Goal: Transaction & Acquisition: Purchase product/service

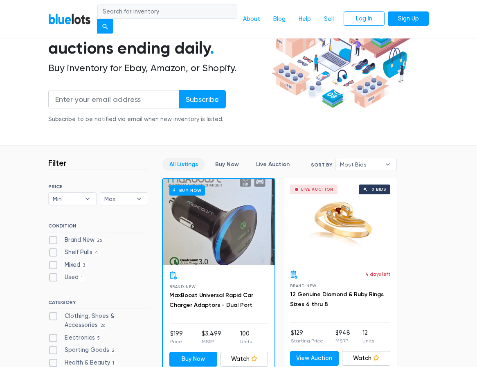
scroll to position [123, 0]
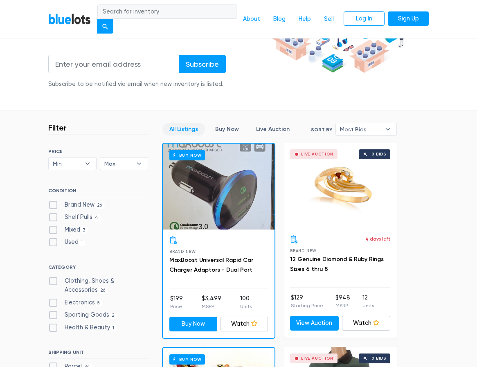
click at [55, 204] on label "Brand New 26" at bounding box center [76, 204] width 56 height 9
click at [54, 204] on New"] "Brand New 26" at bounding box center [50, 202] width 5 height 5
checkbox New"] "true"
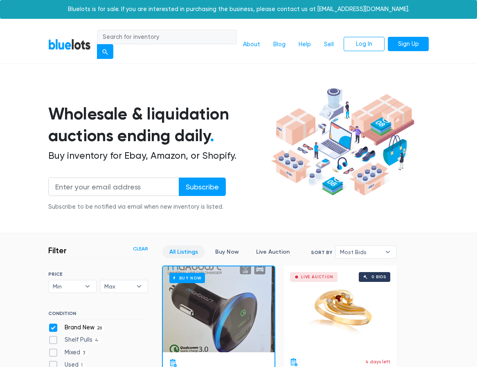
scroll to position [211, 0]
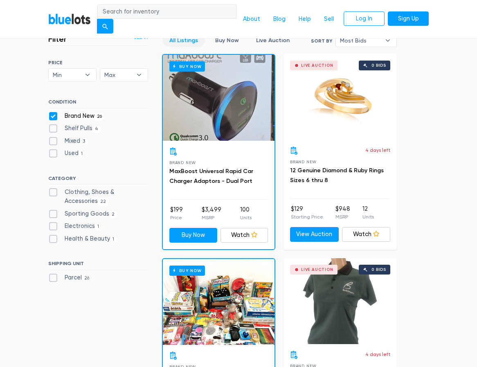
click at [53, 193] on label "Clothing, Shoes & Accessories 22" at bounding box center [98, 197] width 100 height 18
click at [53, 193] on Accessories"] "Clothing, Shoes & Accessories 22" at bounding box center [50, 190] width 5 height 5
checkbox Accessories"] "true"
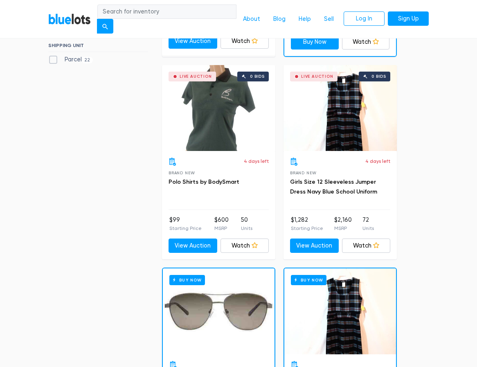
scroll to position [211, 0]
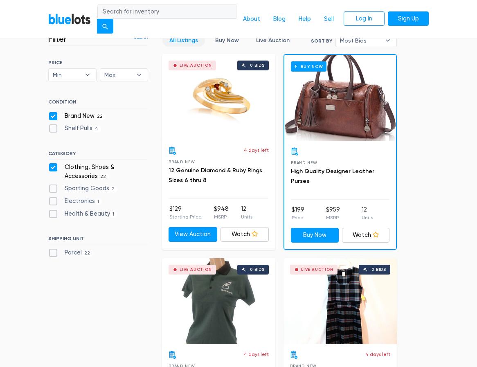
click at [136, 12] on input "search" at bounding box center [166, 11] width 139 height 15
type input "adidas"
click at [97, 19] on button "submit" at bounding box center [105, 26] width 16 height 15
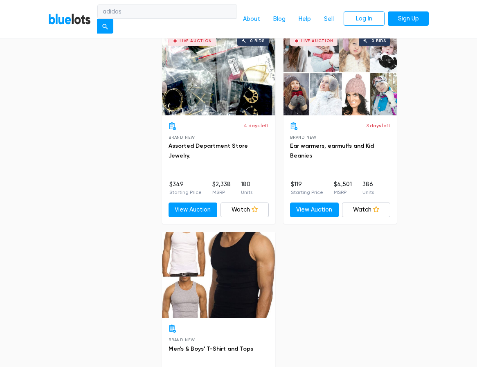
scroll to position [2786, 0]
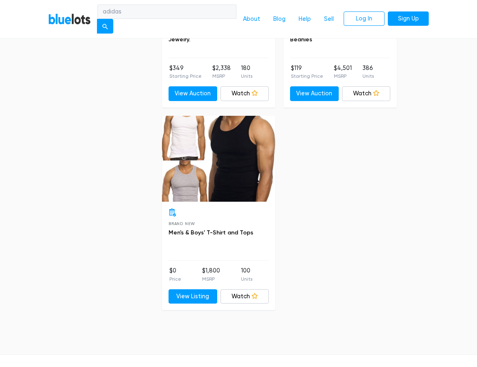
click at [218, 177] on div at bounding box center [218, 159] width 113 height 86
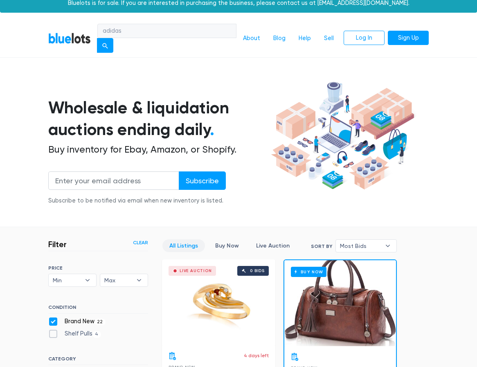
scroll to position [0, 0]
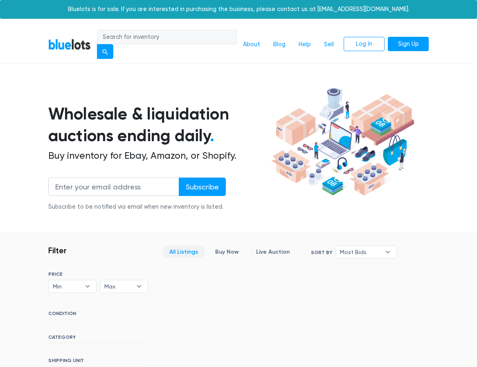
click at [131, 39] on input "search" at bounding box center [166, 37] width 139 height 15
type input "nike"
click at [97, 44] on button "submit" at bounding box center [105, 51] width 16 height 15
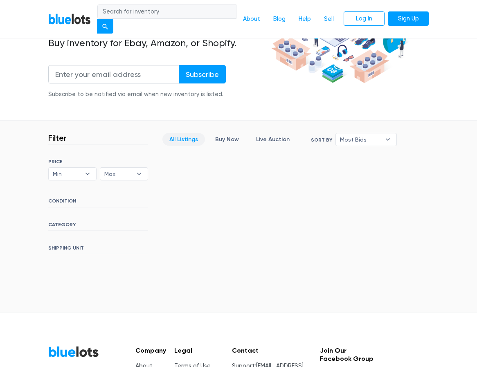
scroll to position [123, 0]
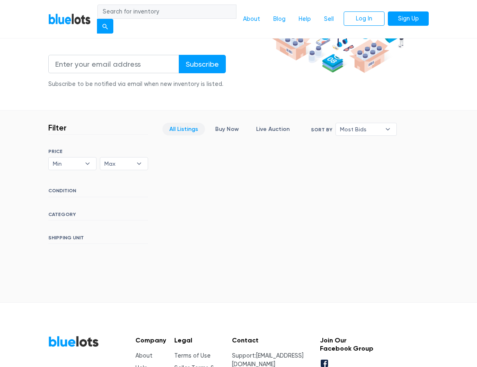
click at [62, 191] on h6 "CONDITION" at bounding box center [98, 192] width 100 height 9
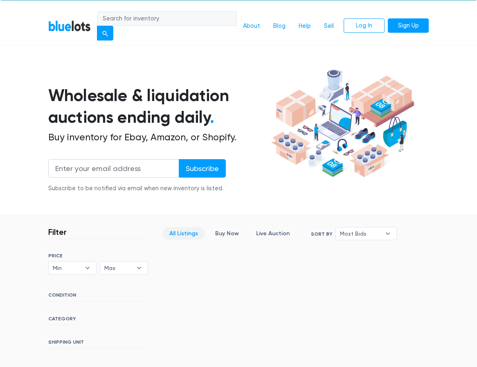
scroll to position [0, 0]
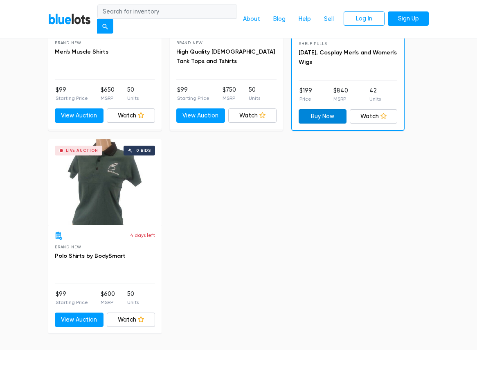
scroll to position [695, 0]
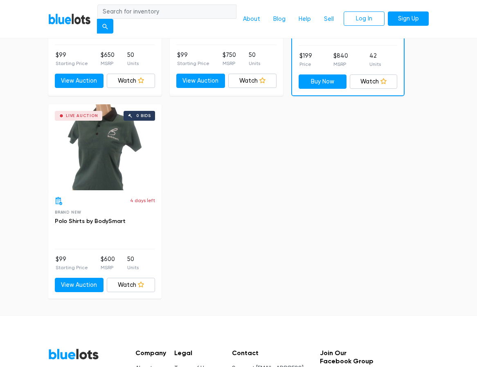
click at [87, 160] on div "Live Auction 0 bids" at bounding box center [104, 147] width 113 height 86
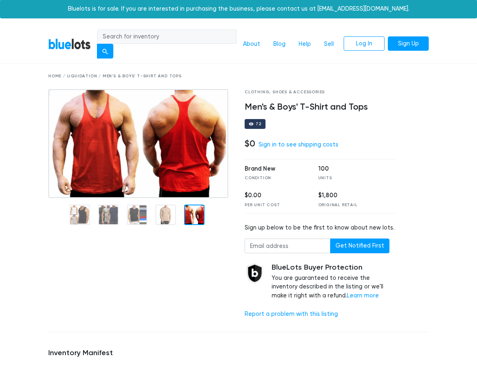
scroll to position [0, 0]
